Goal: Find specific page/section: Find specific page/section

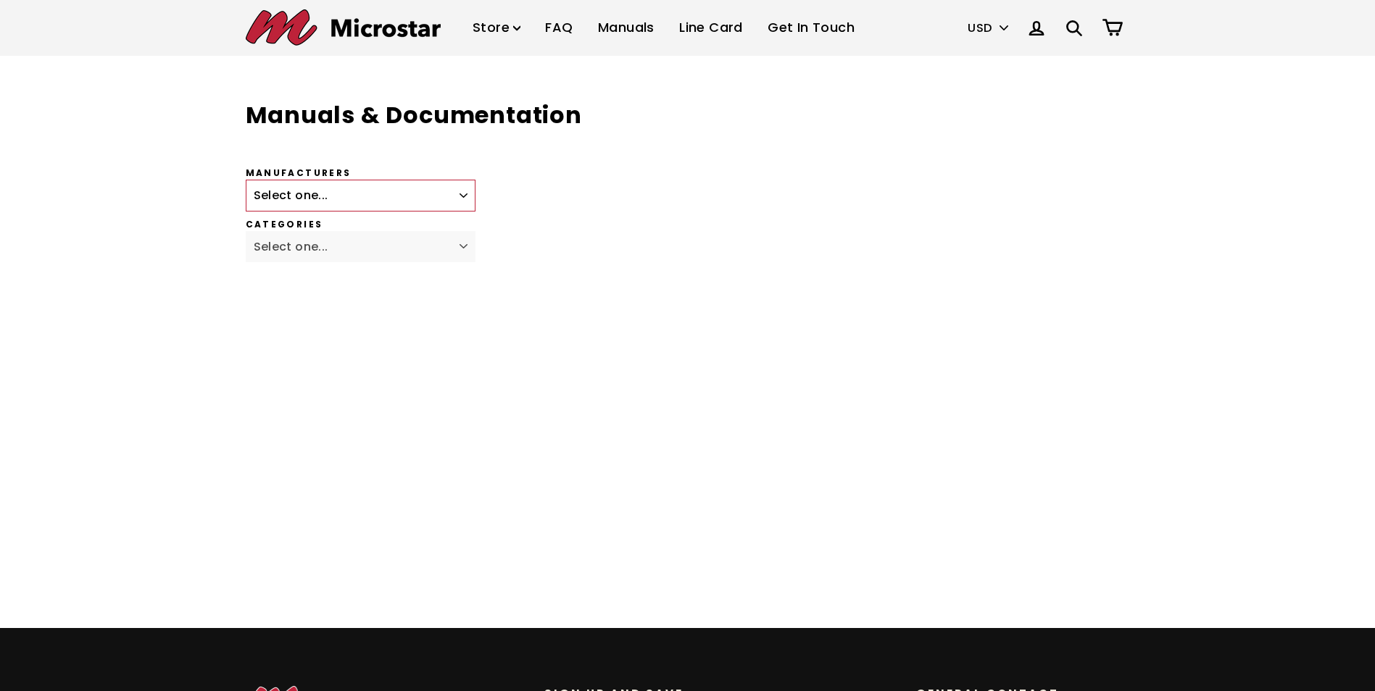
click at [466, 178] on label "Manufacturers" at bounding box center [575, 173] width 658 height 12
click at [466, 180] on select "Select one... Fagor Renishaw Newall ACU-RITE Heidenhain Magnescale Mitutoyo Met…" at bounding box center [361, 196] width 230 height 32
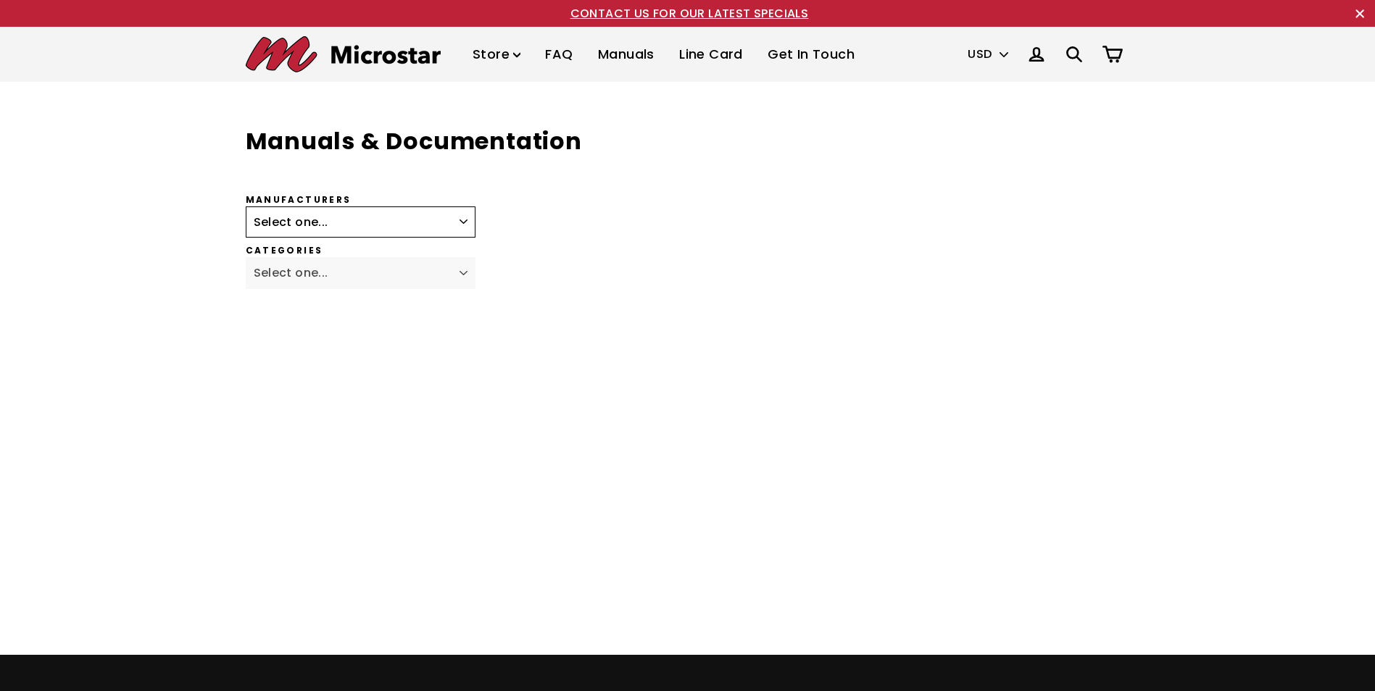
click at [453, 225] on select "Select one... Fagor Renishaw Newall ACU-RITE Heidenhain Magnescale Mitutoyo Met…" at bounding box center [361, 223] width 230 height 32
click at [615, 248] on label "Categories" at bounding box center [575, 251] width 658 height 12
click at [459, 225] on select "Select one... Fagor Renishaw Newall ACU-RITE Heidenhain Magnescale Mitutoyo Met…" at bounding box center [361, 223] width 230 height 32
click at [458, 225] on select "Select one... Fagor Renishaw Newall ACU-RITE Heidenhain Magnescale Mitutoyo Met…" at bounding box center [361, 223] width 230 height 32
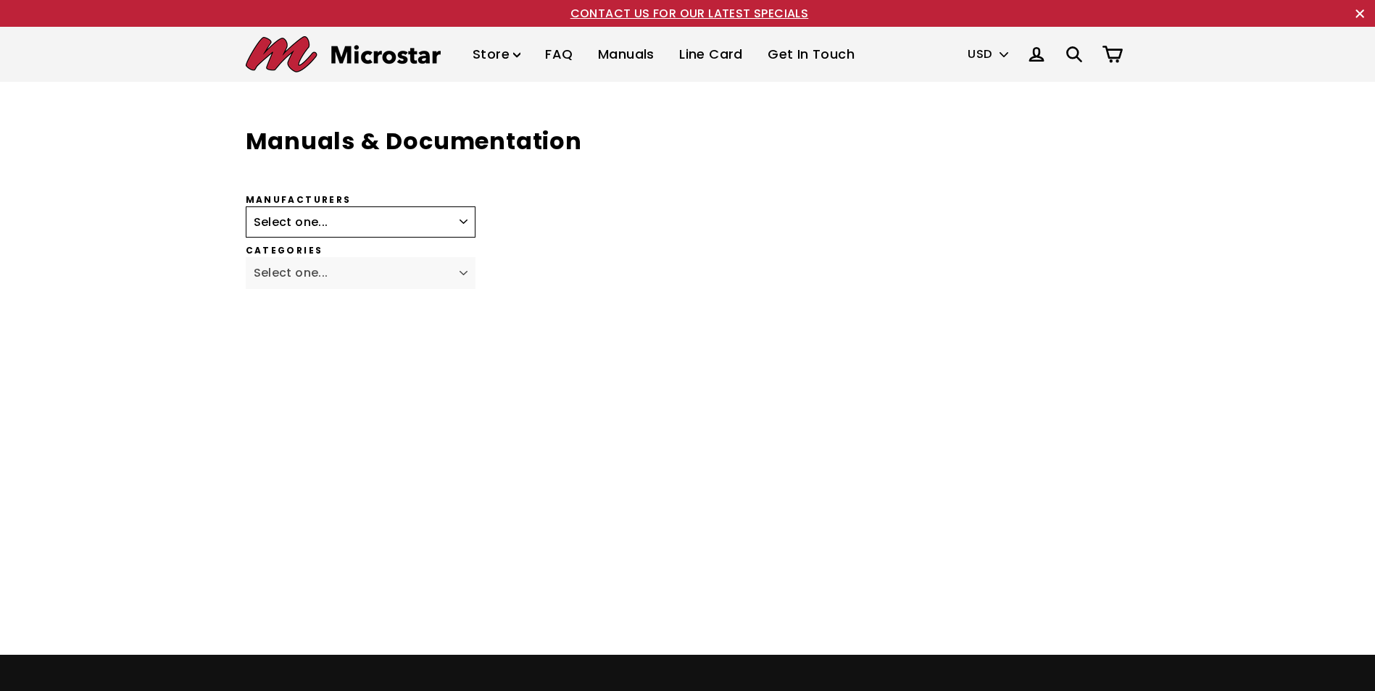
click at [458, 225] on select "Select one... Fagor Renishaw Newall ACU-RITE Heidenhain Magnescale Mitutoyo Met…" at bounding box center [361, 223] width 230 height 32
click at [438, 220] on select "Select one... Fagor Renishaw Newall ACU-RITE Heidenhain Magnescale Mitutoyo Met…" at bounding box center [361, 223] width 230 height 32
click at [462, 222] on select "Select one... Fagor Renishaw Newall ACU-RITE Heidenhain Magnescale Mitutoyo Met…" at bounding box center [361, 223] width 230 height 32
drag, startPoint x: 459, startPoint y: 223, endPoint x: 451, endPoint y: 221, distance: 8.3
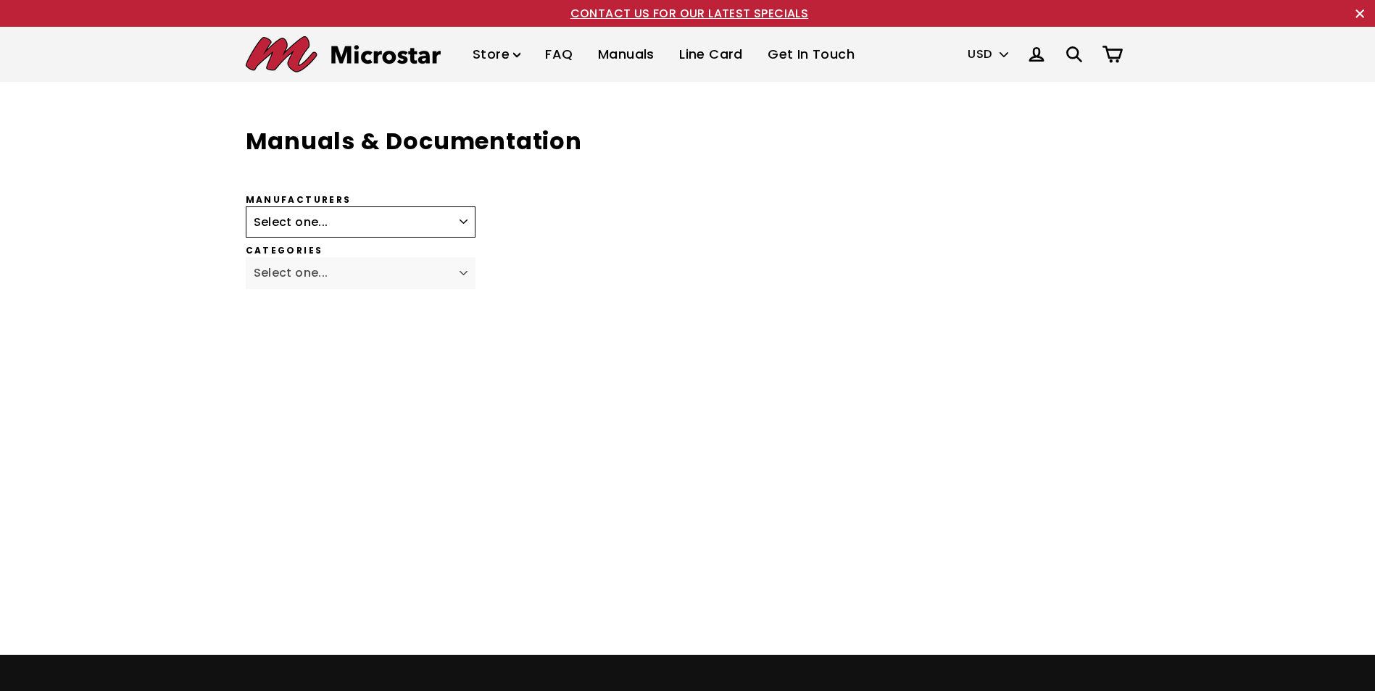
click at [459, 223] on select "Select one... Fagor Renishaw Newall ACU-RITE Heidenhain Magnescale Mitutoyo Met…" at bounding box center [361, 223] width 230 height 32
